Goal: Check status

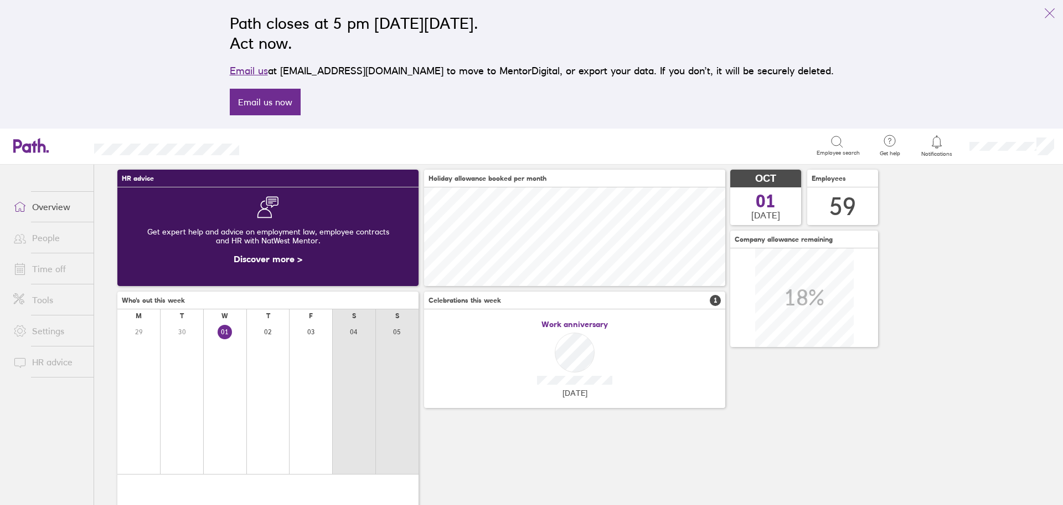
scroll to position [55, 0]
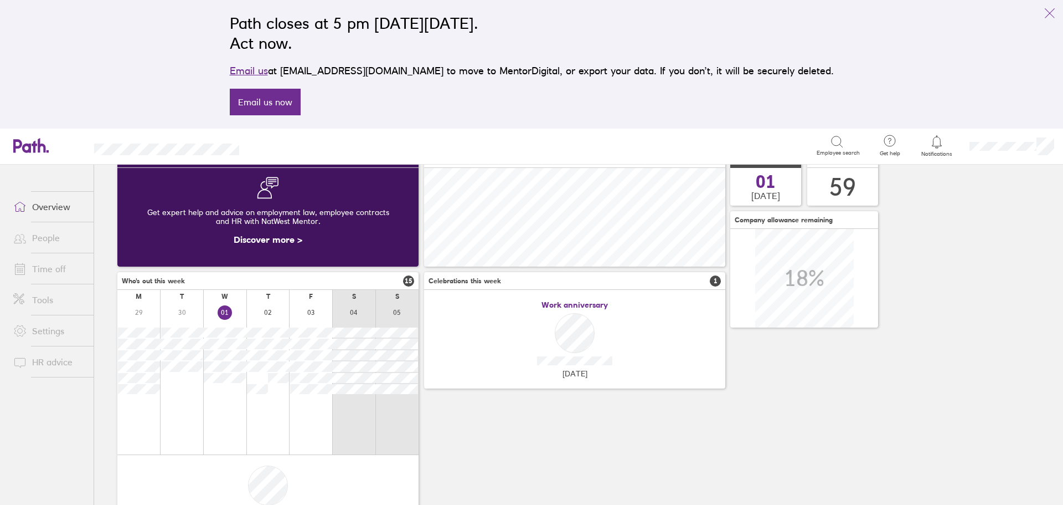
click at [44, 276] on link "Time off" at bounding box center [48, 269] width 89 height 22
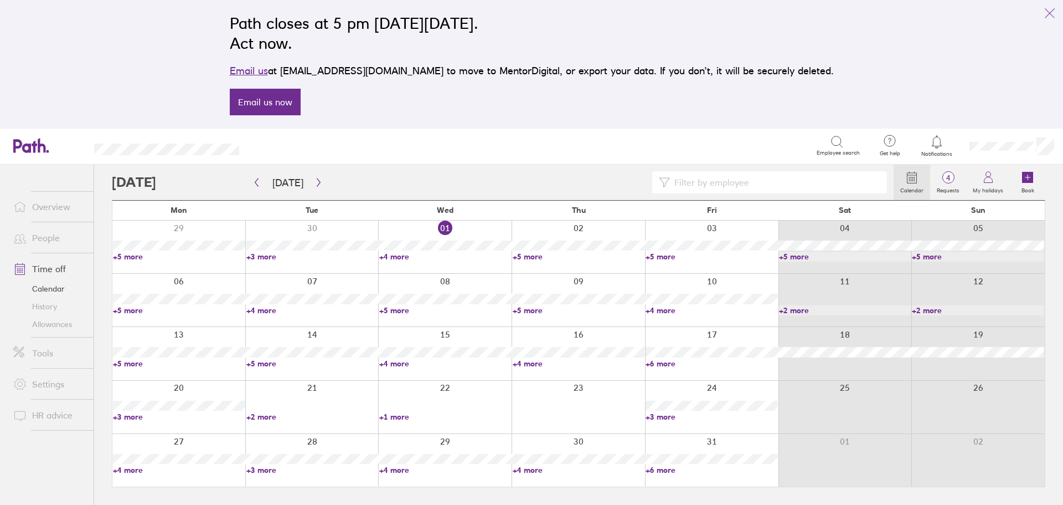
click at [128, 307] on link "+5 more" at bounding box center [179, 310] width 132 height 10
drag, startPoint x: 642, startPoint y: 29, endPoint x: 300, endPoint y: 59, distance: 343.6
click at [279, 29] on h2 "Path closes at 5 pm [DATE][DATE]. Act now." at bounding box center [532, 33] width 604 height 40
click at [300, 59] on div "Path closes at 5 pm [DATE][DATE]. Act now. Email us at [EMAIL_ADDRESS][DOMAIN_N…" at bounding box center [532, 64] width 622 height 115
drag, startPoint x: 341, startPoint y: 49, endPoint x: 261, endPoint y: 27, distance: 82.4
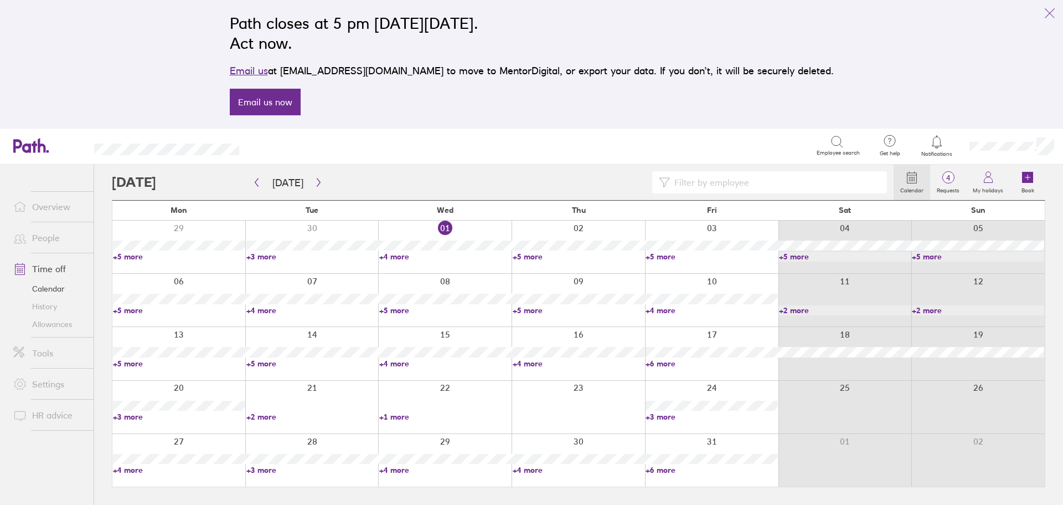
click at [261, 27] on div "Path closes at 5 pm [DATE][DATE]. Act now. Email us at [EMAIL_ADDRESS][DOMAIN_N…" at bounding box center [532, 64] width 622 height 115
click at [338, 37] on h2 "Path closes at 5 pm [DATE][DATE]. Act now." at bounding box center [532, 33] width 604 height 40
